Goal: Task Accomplishment & Management: Manage account settings

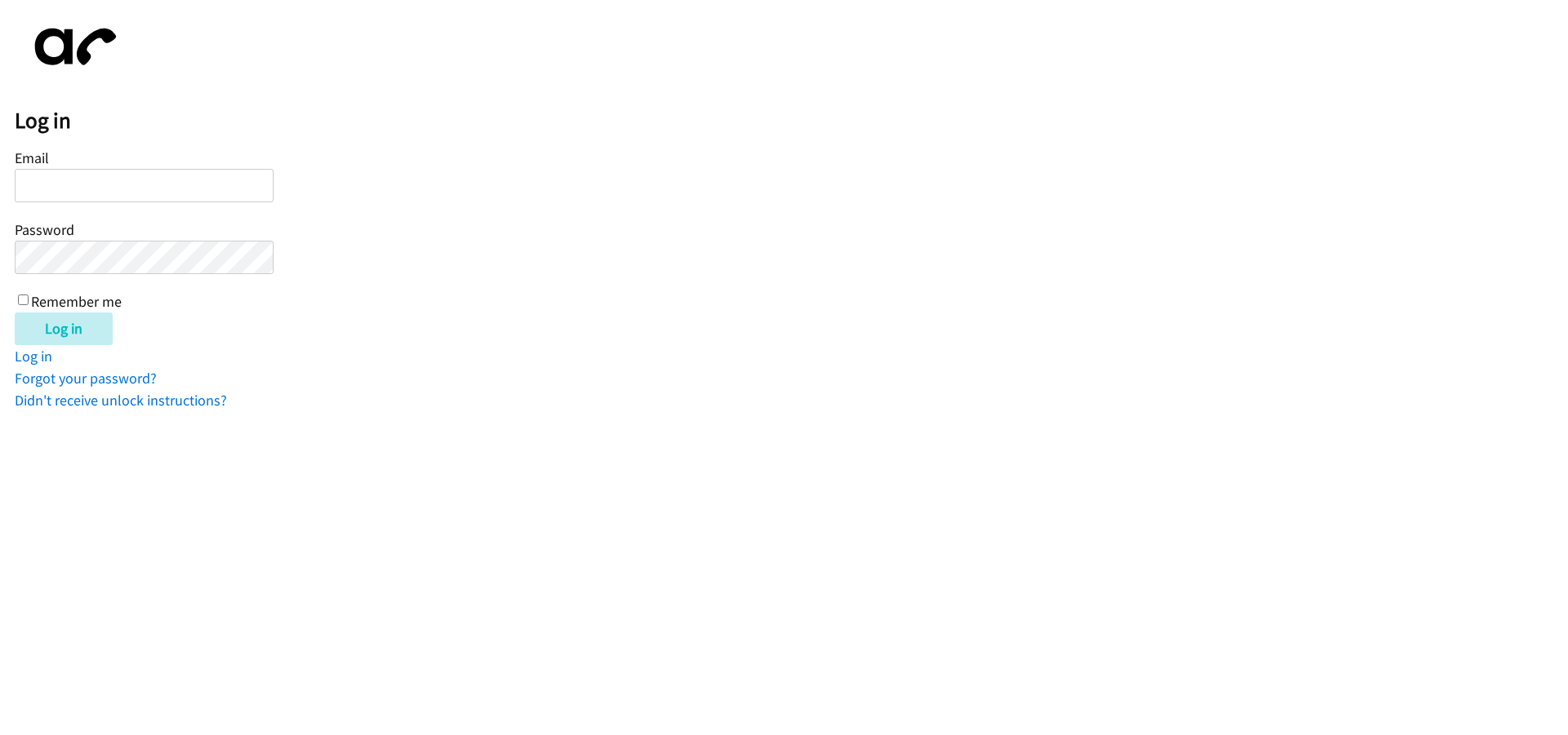
click at [120, 190] on input "Email" at bounding box center [144, 185] width 259 height 34
type input "[EMAIL_ADDRESS][DOMAIN_NAME]"
click at [92, 379] on link "Forgot your password?" at bounding box center [85, 377] width 142 height 18
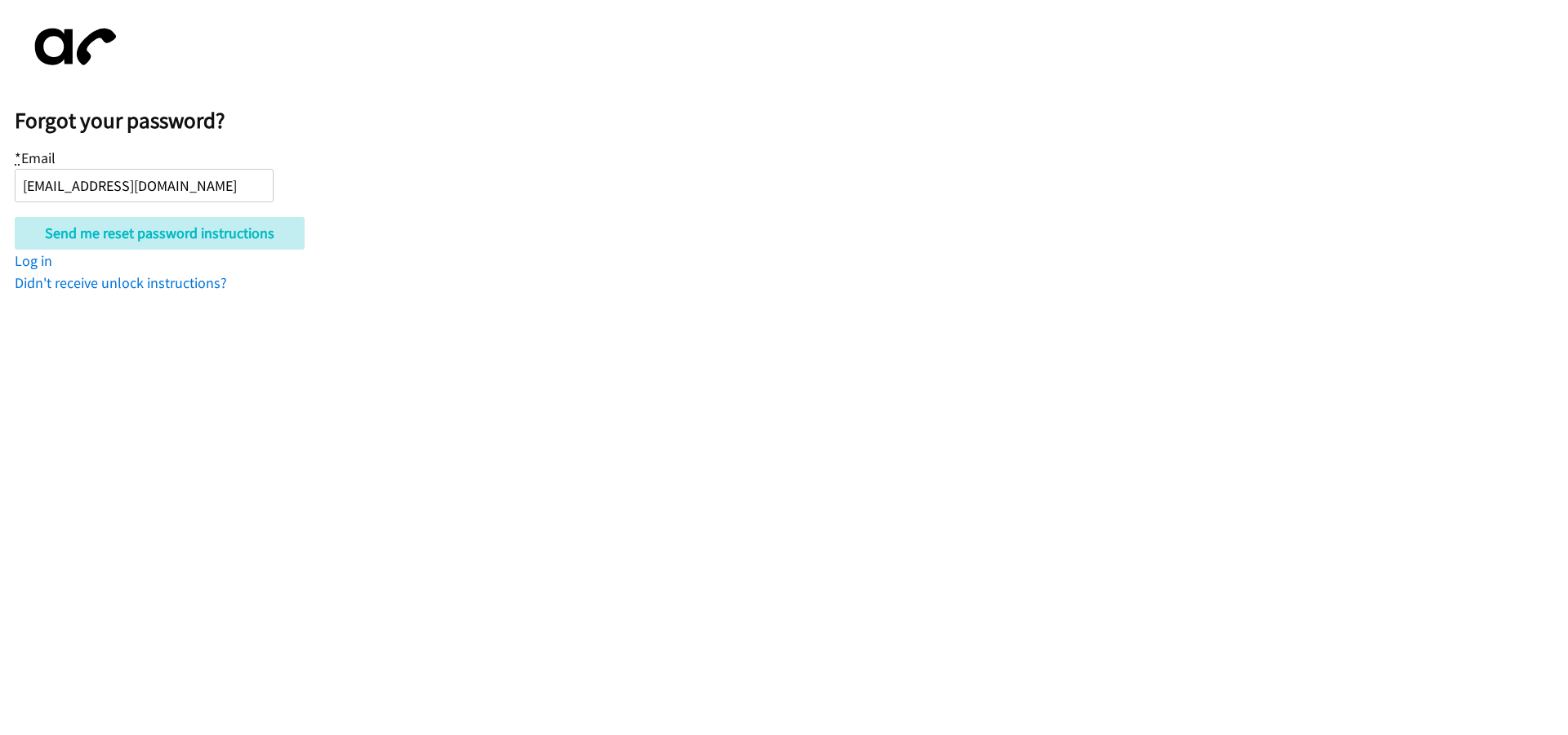
type input "[EMAIL_ADDRESS][DOMAIN_NAME]"
click at [15, 217] on input "Send me reset password instructions" at bounding box center [159, 234] width 290 height 33
